Goal: Task Accomplishment & Management: Use online tool/utility

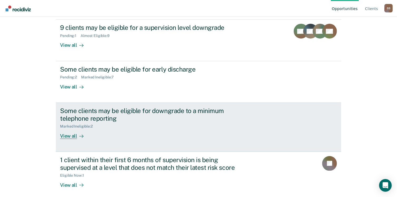
scroll to position [89, 0]
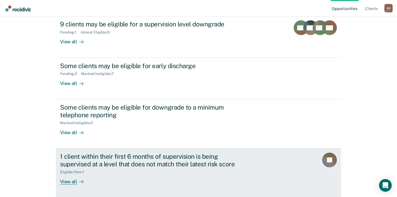
click at [66, 182] on div "View all" at bounding box center [75, 179] width 30 height 10
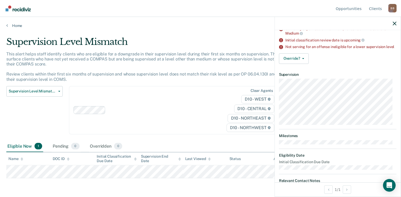
scroll to position [74, 0]
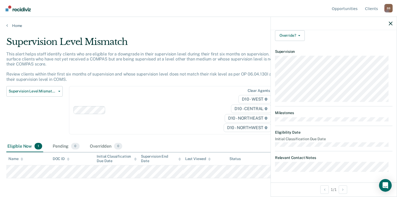
click at [158, 114] on div "Clear agents D10 - WEST D10 - CENTRAL D10 - NORTHEAST D10 - NORTHWEST" at bounding box center [173, 110] width 208 height 48
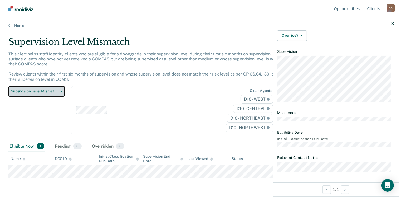
scroll to position [0, 0]
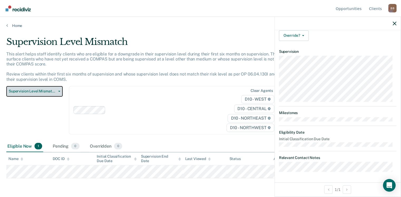
click at [52, 71] on div "Supervision Level Mismatch This alert helps staff identify clients who are elig…" at bounding box center [156, 88] width 301 height 104
